Goal: Transaction & Acquisition: Purchase product/service

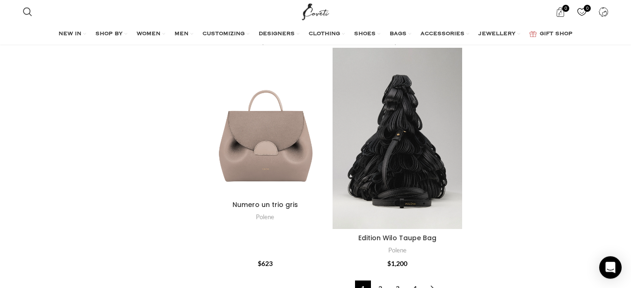
scroll to position [3056, 0]
